Goal: Task Accomplishment & Management: Use online tool/utility

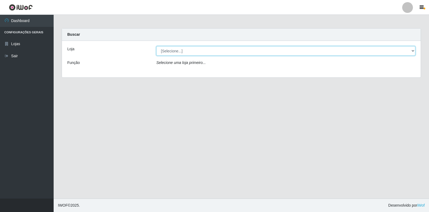
click at [384, 53] on select "[Selecione...] Extrabom - Loja 18 Goiabeiras" at bounding box center [285, 50] width 259 height 9
select select "501"
click at [156, 46] on select "[Selecione...] Extrabom - Loja 18 Goiabeiras" at bounding box center [285, 50] width 259 height 9
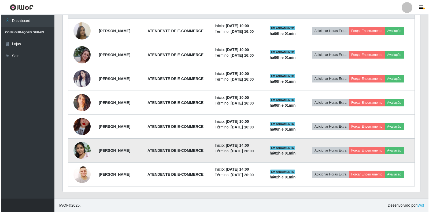
scroll to position [215, 0]
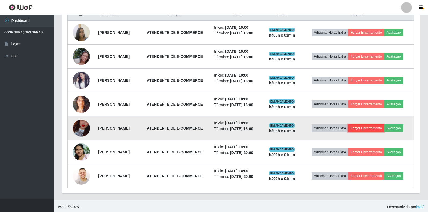
click at [382, 132] on button "Forçar Encerramento" at bounding box center [366, 128] width 36 height 8
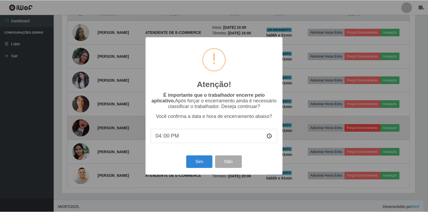
scroll to position [111, 354]
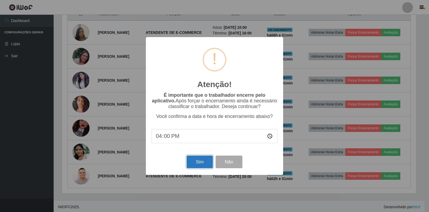
click at [204, 160] on button "Sim" at bounding box center [200, 161] width 26 height 13
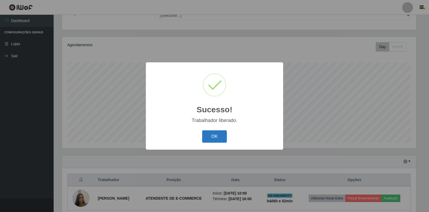
click at [204, 139] on button "OK" at bounding box center [214, 136] width 25 height 13
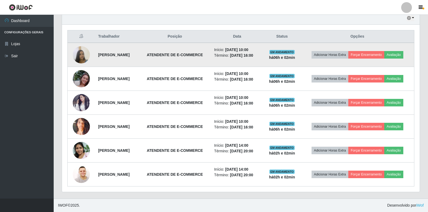
scroll to position [163, 0]
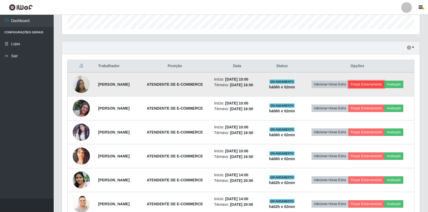
click at [384, 83] on button "Forçar Encerramento" at bounding box center [366, 84] width 36 height 8
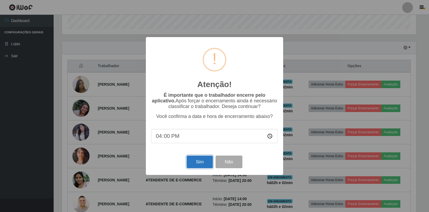
click at [191, 163] on button "Sim" at bounding box center [200, 161] width 26 height 13
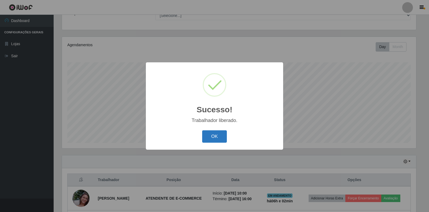
click at [212, 136] on button "OK" at bounding box center [214, 136] width 25 height 13
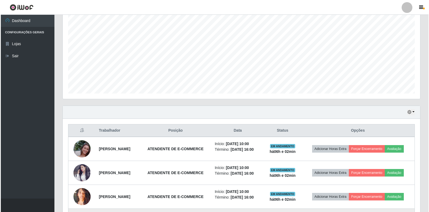
scroll to position [168, 0]
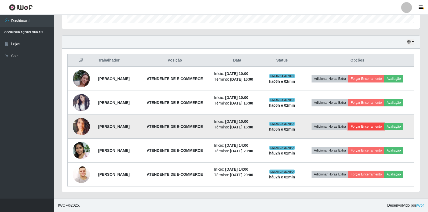
click at [376, 126] on button "Forçar Encerramento" at bounding box center [366, 127] width 36 height 8
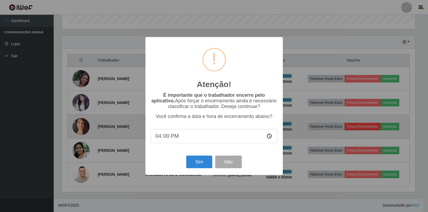
scroll to position [111, 354]
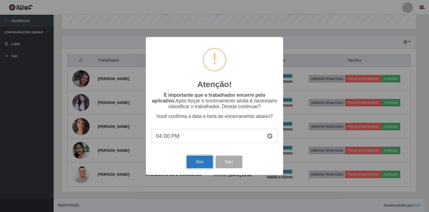
click at [206, 164] on button "Sim" at bounding box center [200, 161] width 26 height 13
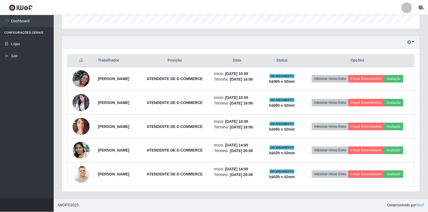
scroll to position [0, 0]
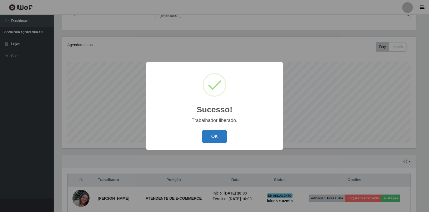
click at [205, 138] on button "OK" at bounding box center [214, 136] width 25 height 13
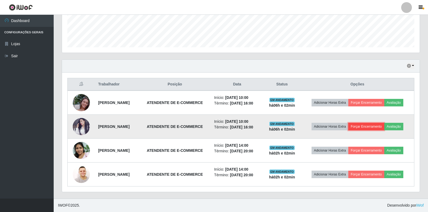
click at [371, 127] on button "Forçar Encerramento" at bounding box center [366, 127] width 36 height 8
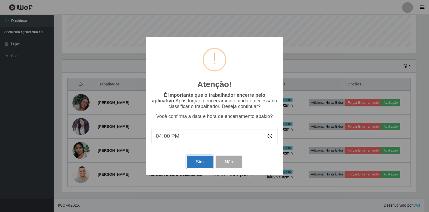
click at [189, 164] on button "Sim" at bounding box center [200, 161] width 26 height 13
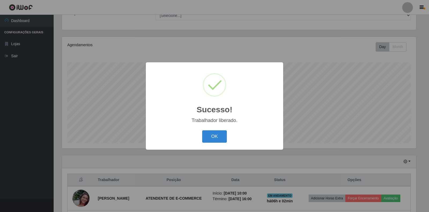
click at [212, 137] on button "OK" at bounding box center [214, 136] width 25 height 13
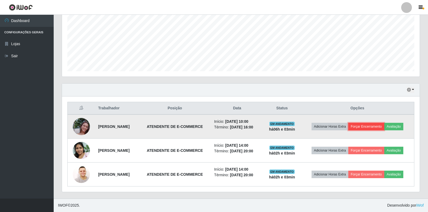
click at [364, 125] on button "Forçar Encerramento" at bounding box center [366, 127] width 36 height 8
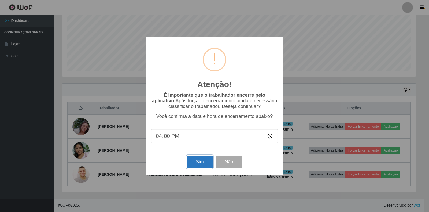
click at [202, 160] on button "Sim" at bounding box center [200, 161] width 26 height 13
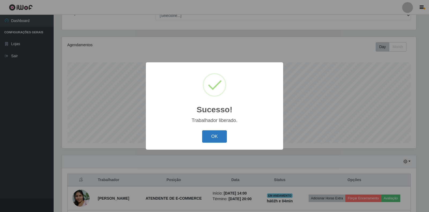
click at [222, 138] on button "OK" at bounding box center [214, 136] width 25 height 13
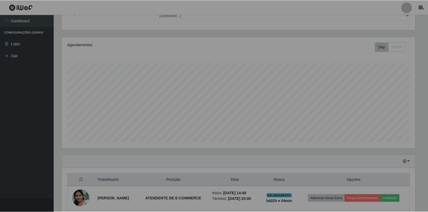
scroll to position [111, 357]
